Goal: Task Accomplishment & Management: Manage account settings

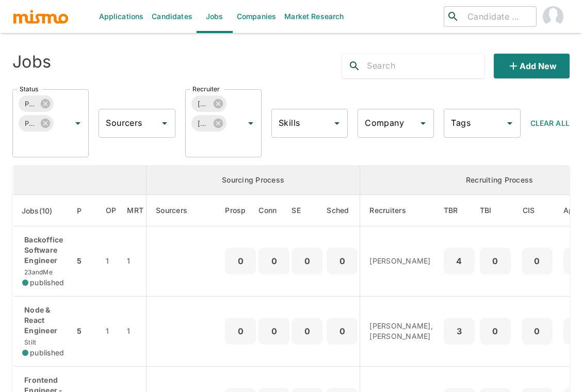
scroll to position [160, 0]
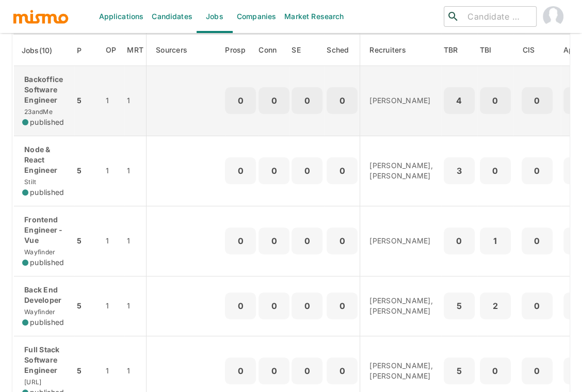
click at [53, 79] on p "Backoffice Software Engineer" at bounding box center [44, 89] width 44 height 31
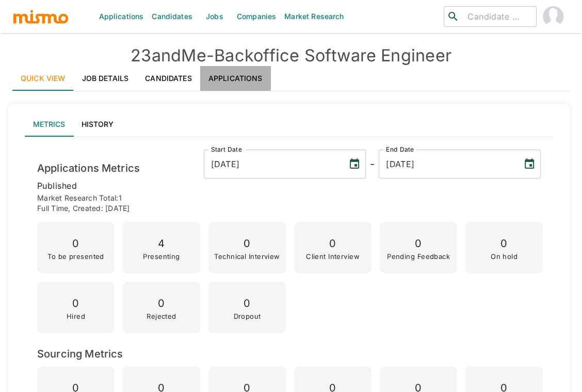
click at [230, 78] on link "Applications" at bounding box center [235, 78] width 71 height 25
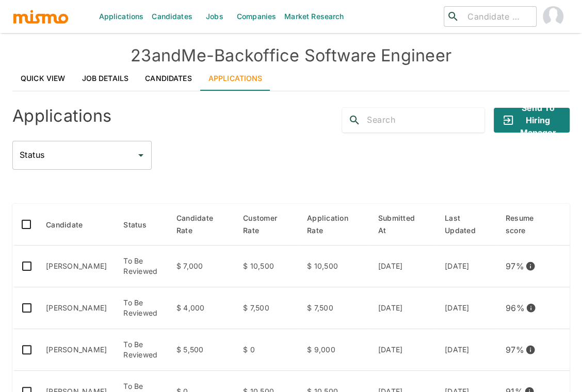
click at [181, 185] on div at bounding box center [290, 187] width 557 height 18
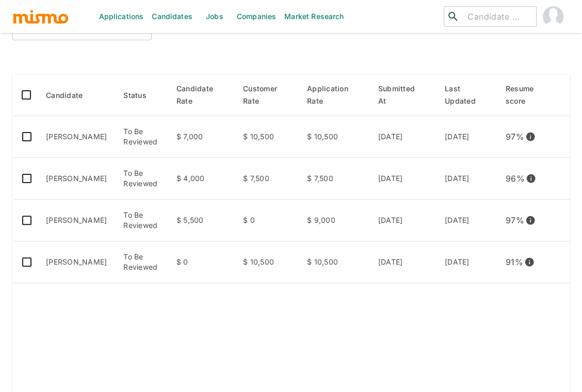
scroll to position [137, 0]
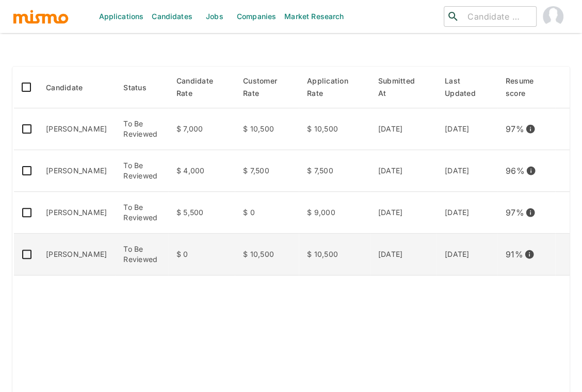
click at [89, 254] on td "Alexander Davila" at bounding box center [76, 255] width 77 height 42
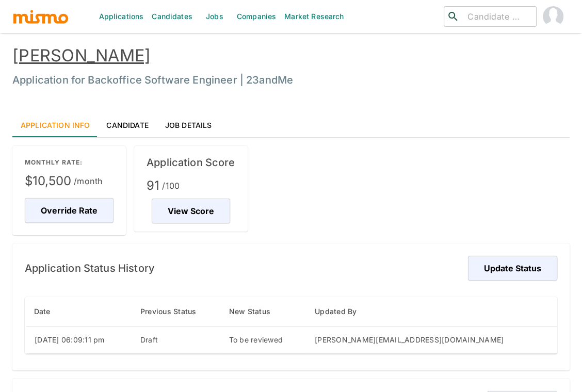
click at [122, 126] on link "Candidate" at bounding box center [127, 124] width 58 height 25
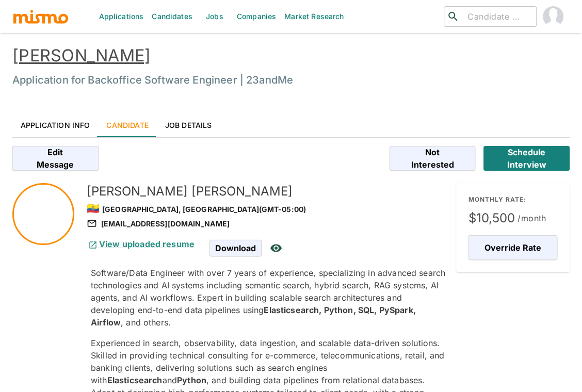
click at [230, 321] on p "Software/Data Engineer with over 7 years of experience, specializing in advance…" at bounding box center [269, 298] width 357 height 62
click at [107, 55] on link "[PERSON_NAME]" at bounding box center [81, 55] width 138 height 20
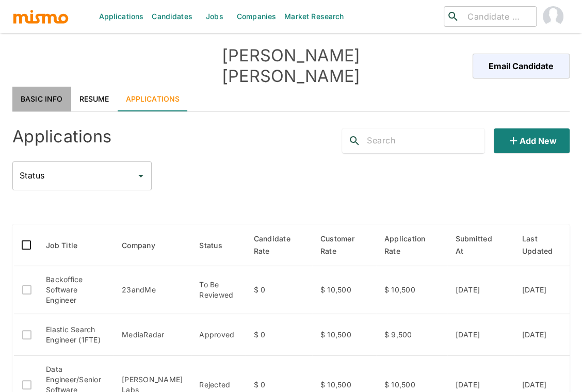
click at [44, 87] on link "Basic Info" at bounding box center [41, 99] width 59 height 25
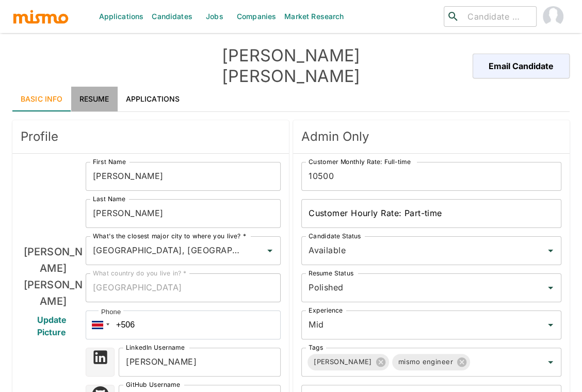
click at [94, 87] on link "Resume" at bounding box center [94, 99] width 46 height 25
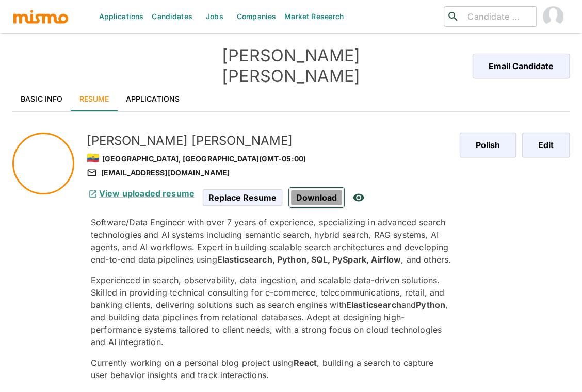
click at [320, 188] on span "Download" at bounding box center [316, 198] width 55 height 20
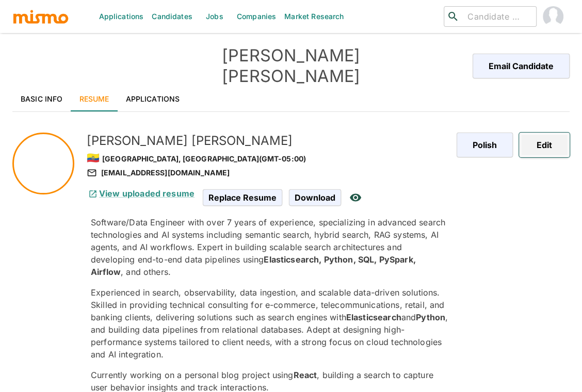
click at [545, 133] on button "Edit" at bounding box center [544, 145] width 51 height 25
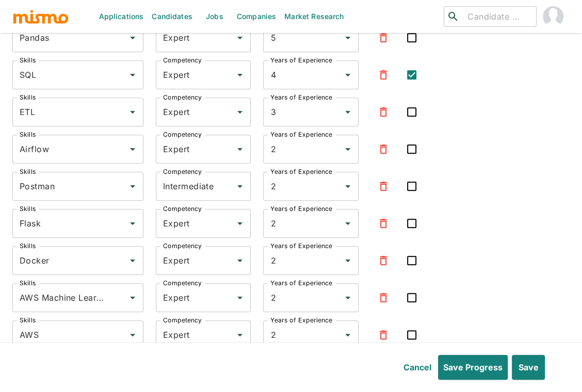
scroll to position [3277, 0]
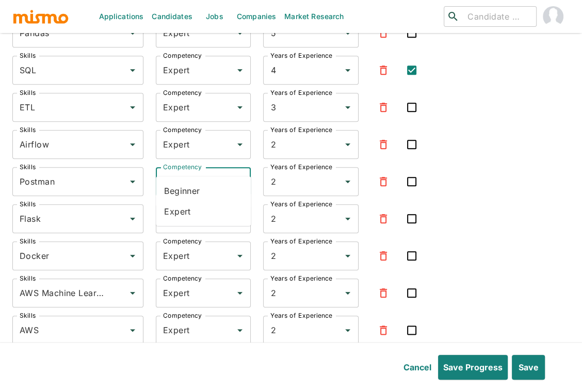
click at [194, 172] on input "Intermediate" at bounding box center [188, 182] width 57 height 20
click at [189, 216] on li "Expert" at bounding box center [203, 211] width 95 height 21
type input "Expert"
click at [492, 213] on div "Skills Python Skills Competency Expert Competency Years of Experience 6 Years o…" at bounding box center [290, 305] width 557 height 945
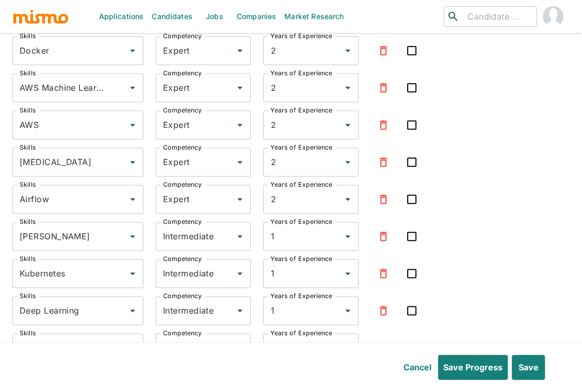
scroll to position [3483, 0]
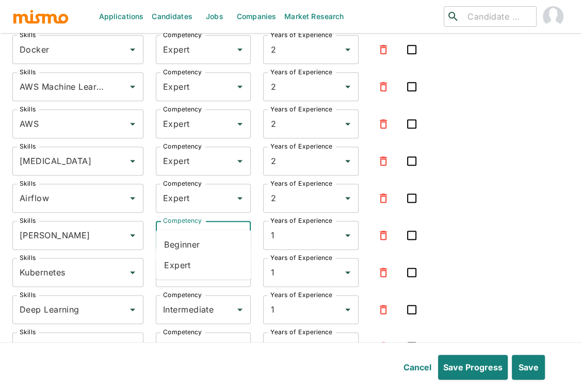
click at [206, 225] on input "Intermediate" at bounding box center [188, 235] width 57 height 20
click at [185, 266] on li "Expert" at bounding box center [203, 265] width 95 height 21
type input "Expert"
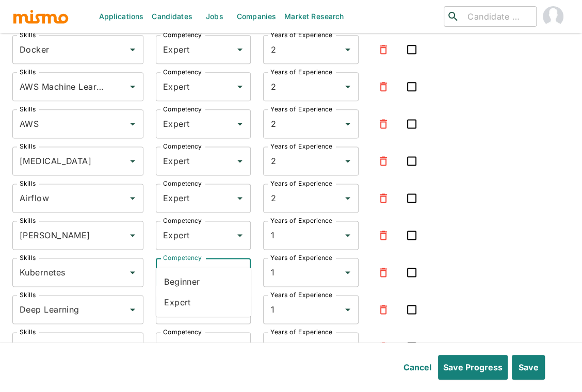
click at [196, 262] on input "Intermediate" at bounding box center [188, 272] width 57 height 20
click at [190, 299] on li "Expert" at bounding box center [203, 302] width 95 height 21
type input "Expert"
click at [194, 300] on input "Intermediate" at bounding box center [188, 310] width 57 height 20
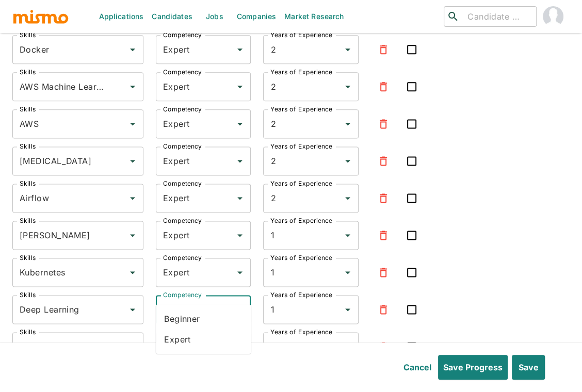
click at [190, 343] on li "Expert" at bounding box center [203, 338] width 95 height 21
type input "Expert"
click at [510, 289] on div "Skills Python Skills Competency Expert Competency Years of Experience 6 Years o…" at bounding box center [290, 99] width 557 height 945
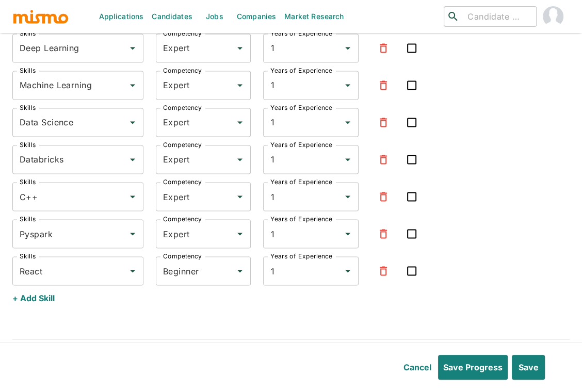
scroll to position [3758, 0]
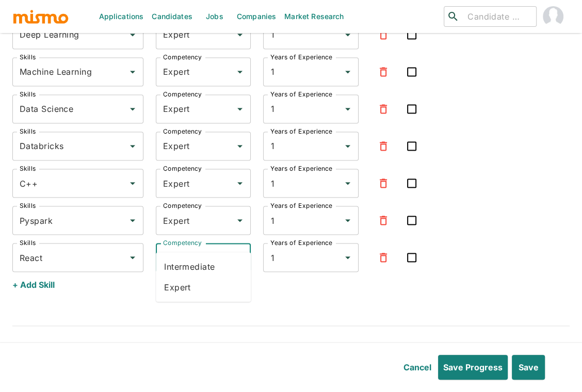
click at [194, 247] on input "Beginner" at bounding box center [188, 257] width 57 height 20
click at [189, 291] on li "Expert" at bounding box center [203, 287] width 95 height 21
type input "Expert"
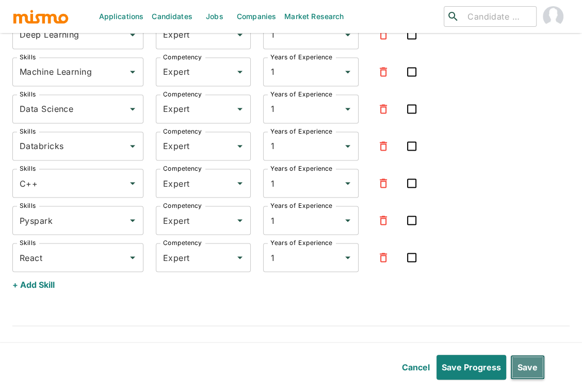
click at [533, 367] on button "Save" at bounding box center [527, 367] width 35 height 25
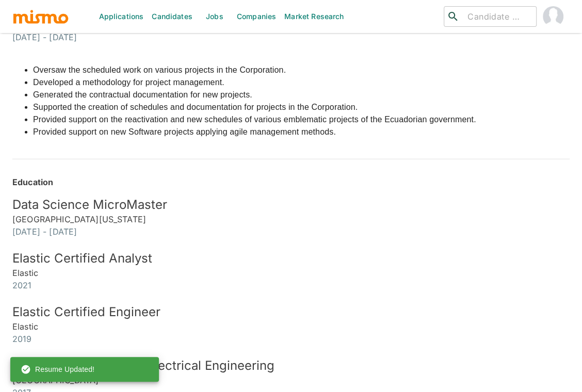
click at [518, 155] on div "Education Data Science MicroMaster University of California- San Diego 2022 - 2…" at bounding box center [279, 274] width 582 height 247
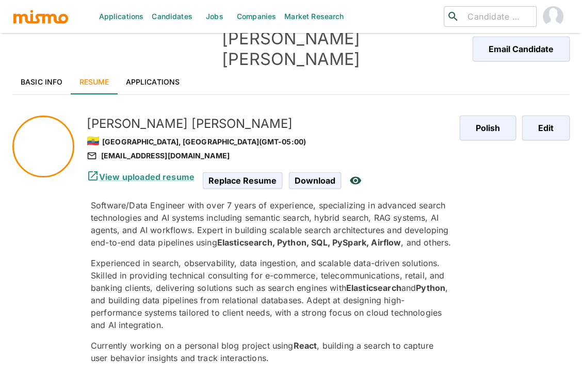
scroll to position [0, 0]
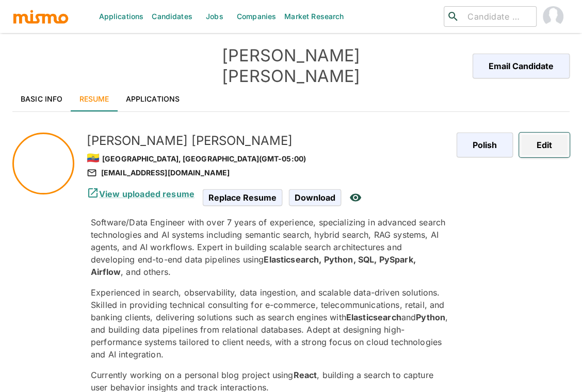
click at [553, 133] on button "Edit" at bounding box center [544, 145] width 51 height 25
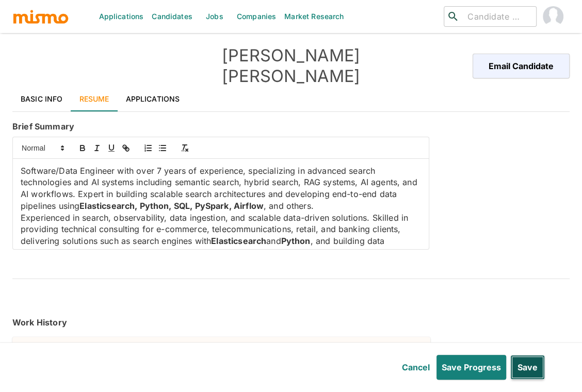
click at [527, 362] on button "Save" at bounding box center [527, 367] width 35 height 25
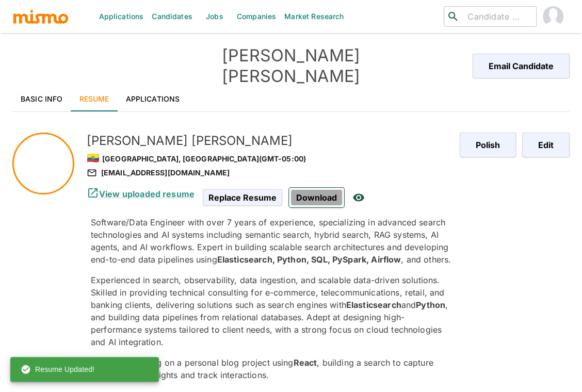
click at [307, 188] on span "Download" at bounding box center [316, 198] width 55 height 20
click at [535, 143] on div "Polish Edit" at bounding box center [506, 259] width 126 height 286
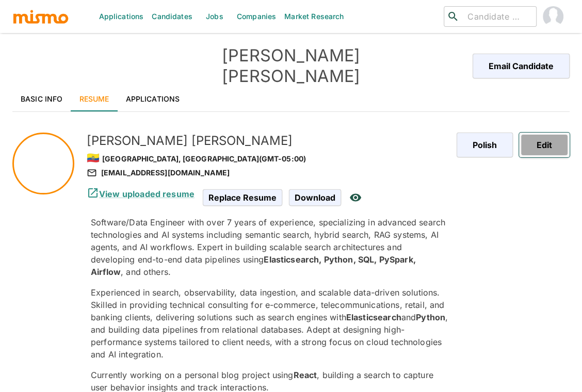
click at [543, 133] on button "Edit" at bounding box center [544, 145] width 51 height 25
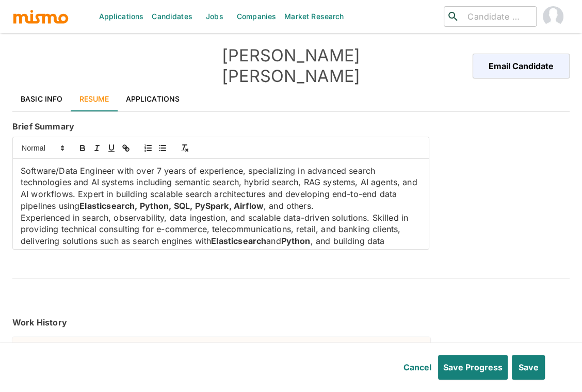
click at [345, 222] on p "Experienced in search, observability, data ingestion, and scalable data-driven …" at bounding box center [221, 241] width 400 height 59
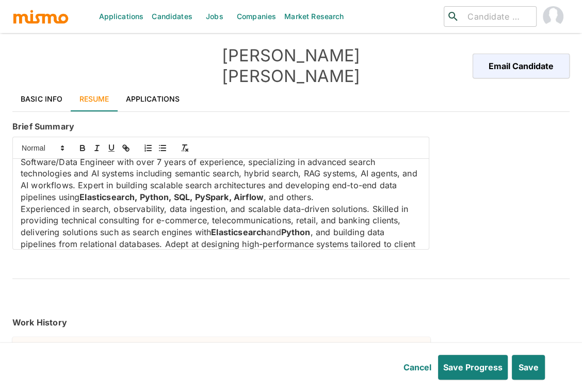
scroll to position [51, 0]
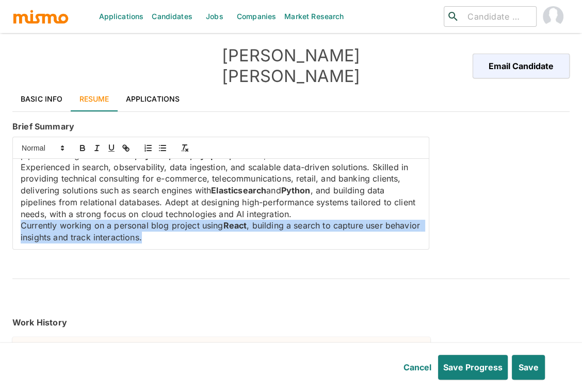
drag, startPoint x: 145, startPoint y: 225, endPoint x: 13, endPoint y: 207, distance: 133.7
click at [13, 207] on div "Software/Data Engineer with over 7 years of experience, specializing in advance…" at bounding box center [221, 204] width 416 height 90
click at [144, 225] on p "Currently working on a personal blog project using React , building a search to…" at bounding box center [221, 231] width 400 height 23
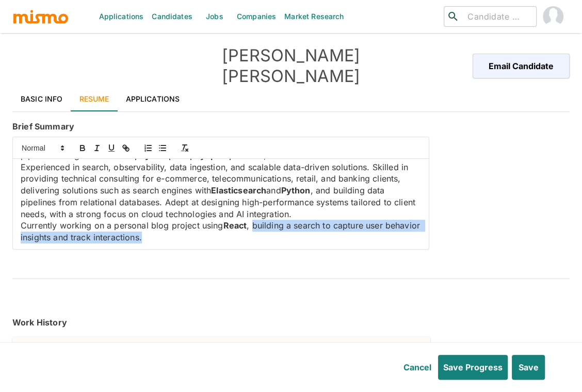
drag, startPoint x: 144, startPoint y: 225, endPoint x: 252, endPoint y: 206, distance: 109.4
click at [252, 220] on p "Currently working on a personal blog project using React , building a search to…" at bounding box center [221, 231] width 400 height 23
copy p "building a search to capture user behavior insights and track interactions."
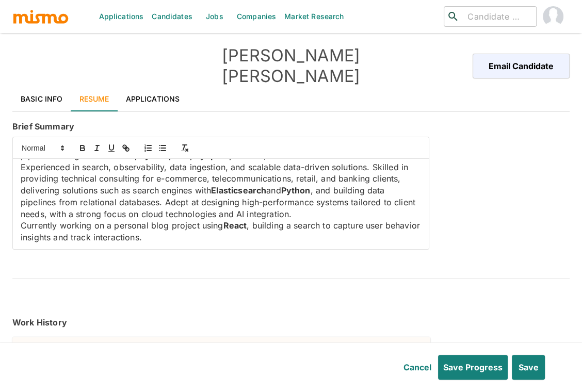
scroll to position [27, 0]
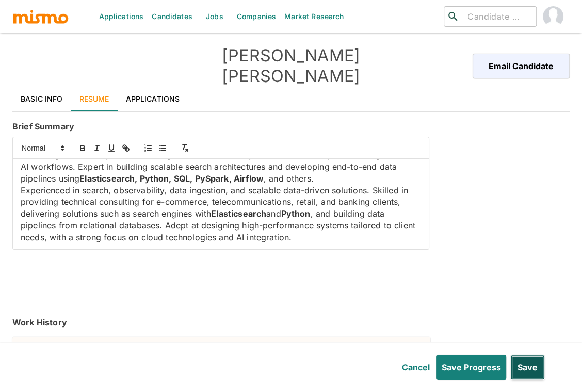
click at [538, 372] on button "Save" at bounding box center [527, 367] width 35 height 25
click at [524, 358] on button "Save" at bounding box center [527, 367] width 35 height 25
click at [46, 87] on link "Basic Info" at bounding box center [41, 99] width 59 height 25
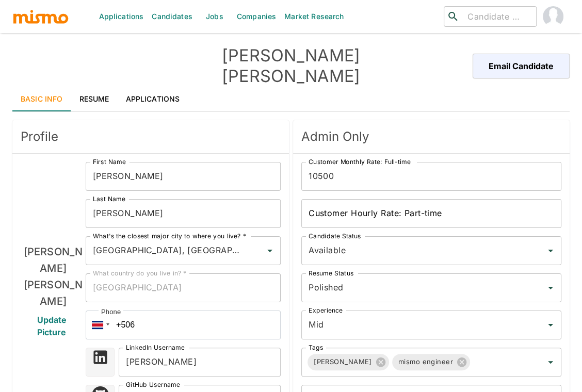
click at [90, 87] on link "Resume" at bounding box center [94, 99] width 46 height 25
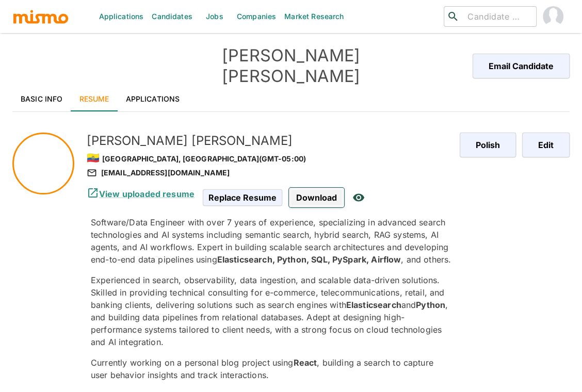
click at [302, 188] on span "Download" at bounding box center [316, 198] width 55 height 20
click at [386, 133] on h5 "Alexander Davila" at bounding box center [269, 141] width 365 height 16
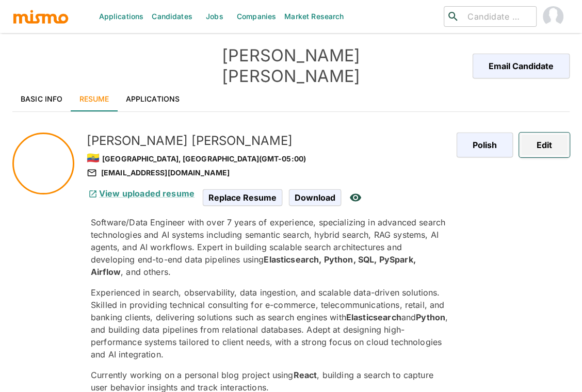
click at [544, 133] on button "Edit" at bounding box center [544, 145] width 51 height 25
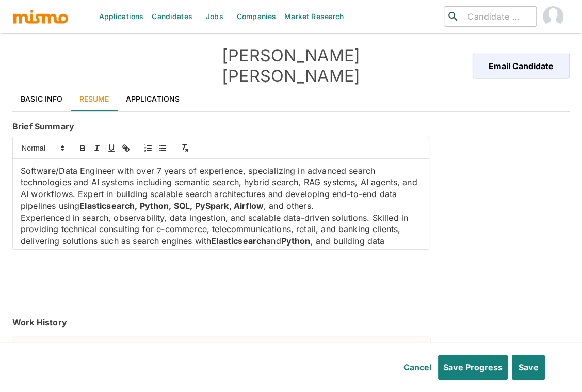
click at [331, 191] on p "Software/Data Engineer with over 7 years of experience, specializing in advance…" at bounding box center [221, 188] width 400 height 47
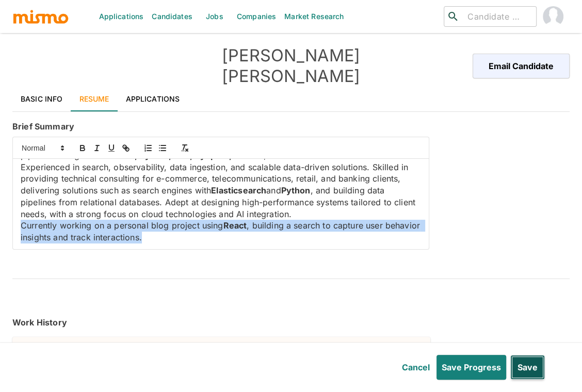
click at [539, 371] on button "Save" at bounding box center [527, 367] width 35 height 25
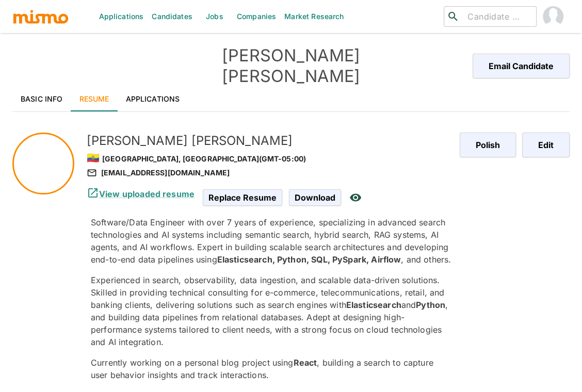
click at [58, 18] on img "button" at bounding box center [40, 16] width 57 height 15
